Goal: Task Accomplishment & Management: Use online tool/utility

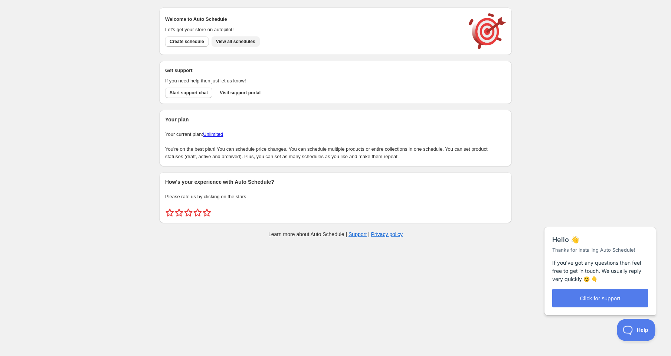
click at [245, 43] on span "View all schedules" at bounding box center [235, 42] width 39 height 6
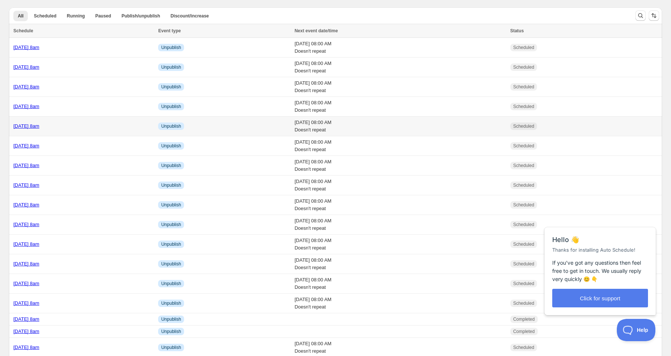
click at [39, 128] on link "Thursday 25th September @ 8am" at bounding box center [26, 126] width 26 height 6
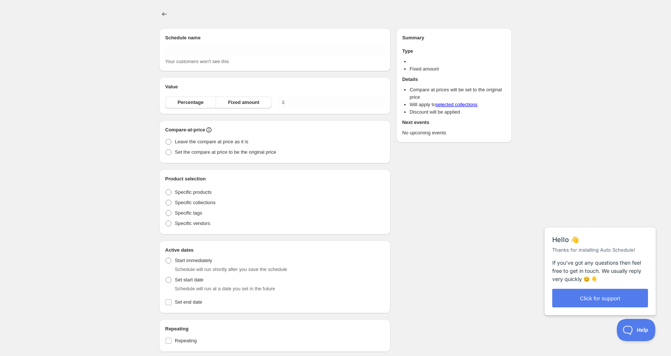
type input "Thursday 25th September @ 8am"
radio input "true"
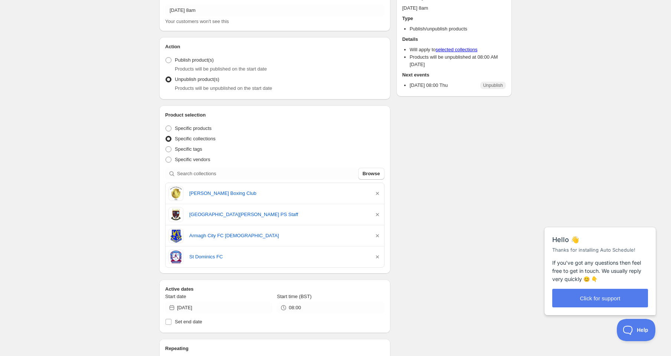
scroll to position [43, 0]
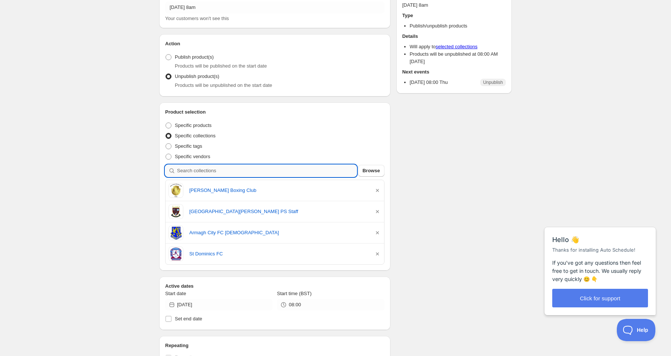
click at [318, 171] on input "search" at bounding box center [267, 171] width 180 height 12
type input "d"
